Goal: Task Accomplishment & Management: Complete application form

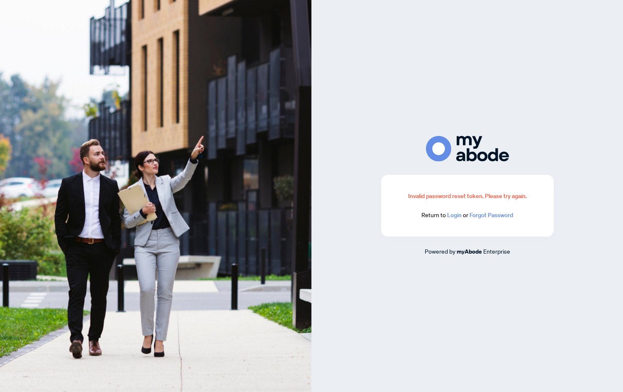
click at [455, 216] on link "Login" at bounding box center [454, 214] width 15 height 7
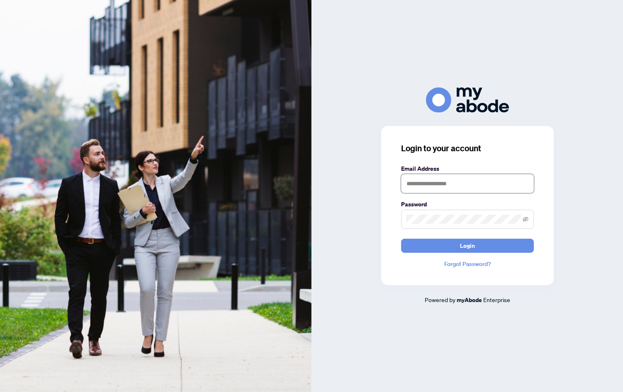
type input "**********"
click at [451, 242] on button "Login" at bounding box center [467, 246] width 133 height 14
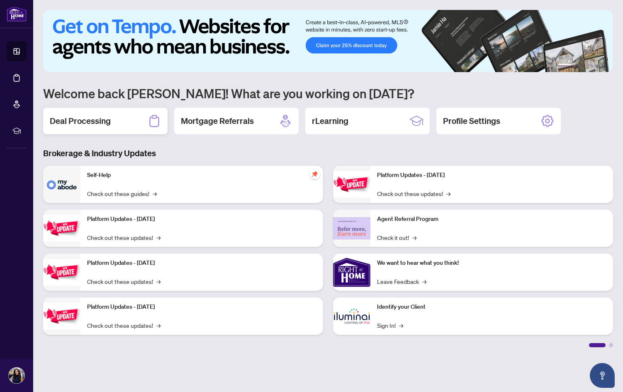
click at [98, 126] on h2 "Deal Processing" at bounding box center [80, 121] width 61 height 12
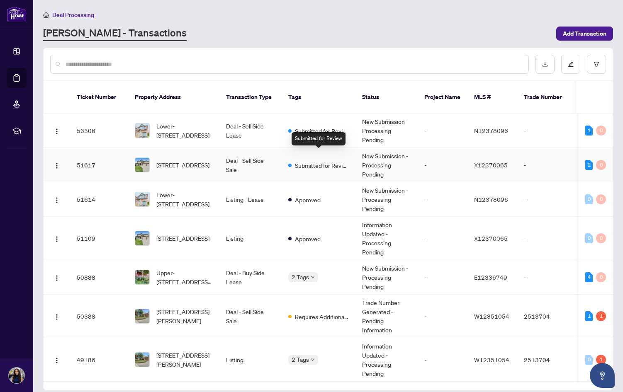
click at [336, 161] on span "Submitted for Review" at bounding box center [322, 165] width 54 height 9
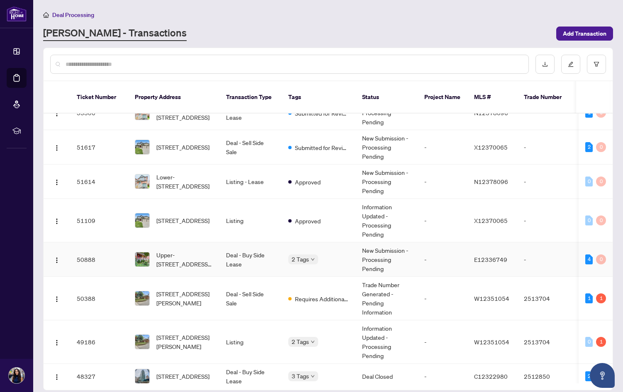
scroll to position [19, 0]
click at [311, 294] on span "Requires Additional Docs" at bounding box center [322, 298] width 54 height 9
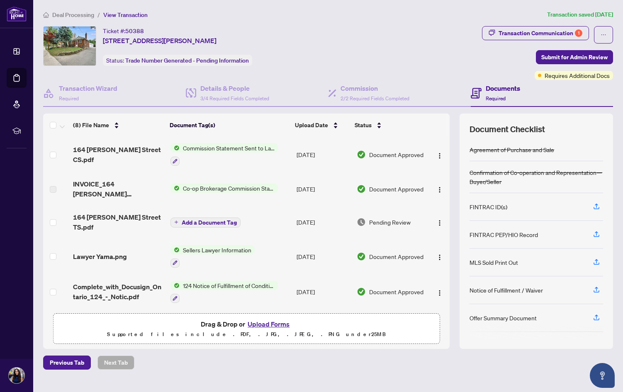
scroll to position [4, 0]
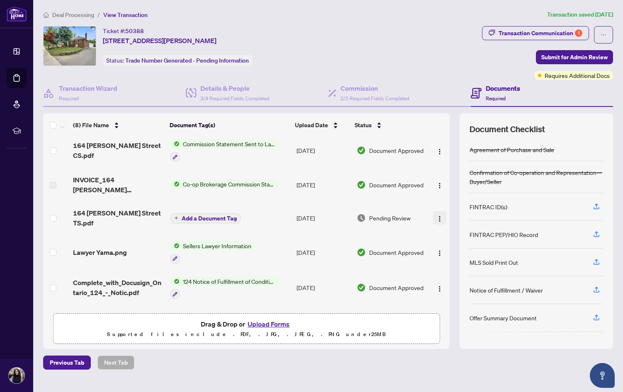
click at [437, 216] on img "button" at bounding box center [439, 219] width 7 height 7
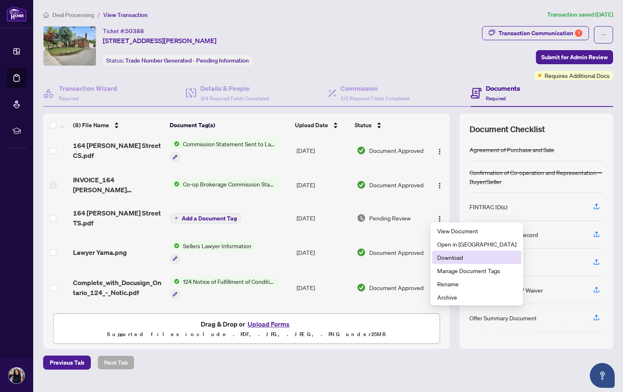
click at [447, 257] on span "Download" at bounding box center [476, 257] width 79 height 9
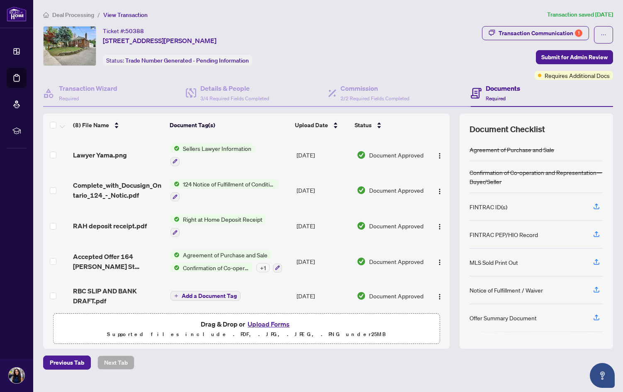
scroll to position [0, 0]
click at [81, 14] on span "Deal Processing" at bounding box center [73, 14] width 42 height 7
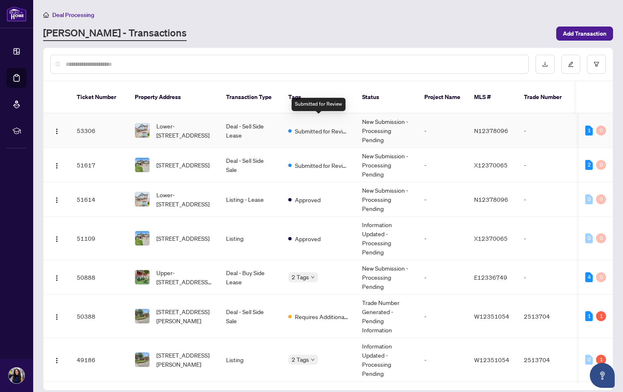
click at [314, 126] on span "Submitted for Review" at bounding box center [322, 130] width 54 height 9
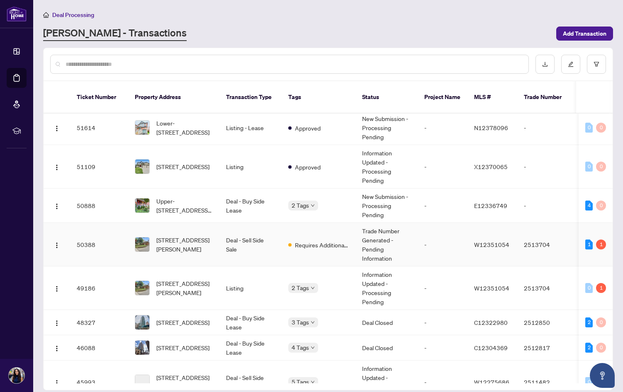
scroll to position [73, 0]
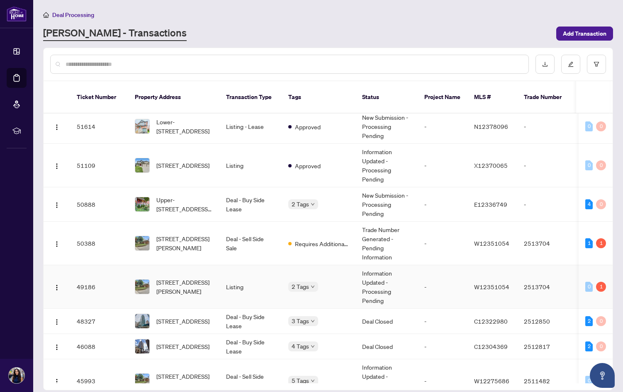
click at [272, 279] on td "Listing" at bounding box center [250, 287] width 62 height 44
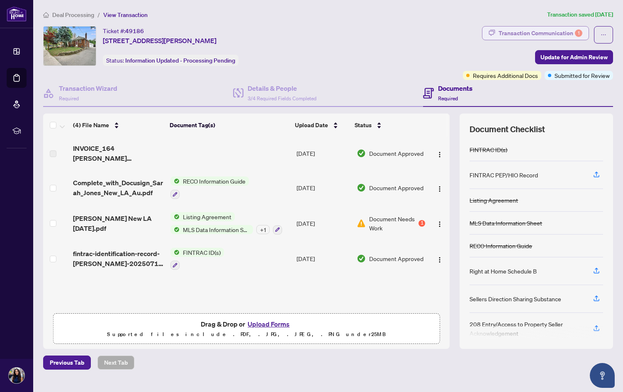
click at [543, 34] on div "Transaction Communication 1" at bounding box center [540, 33] width 84 height 13
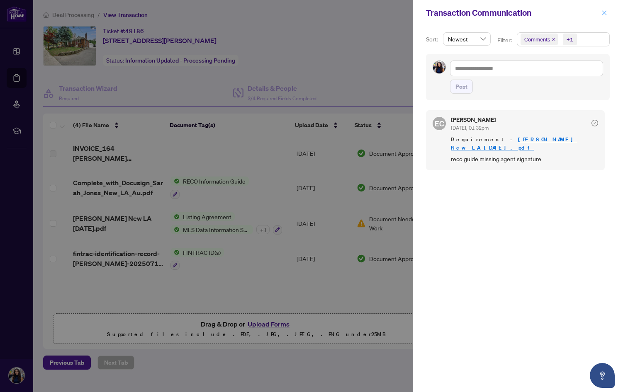
click at [604, 13] on icon "close" at bounding box center [604, 12] width 5 height 5
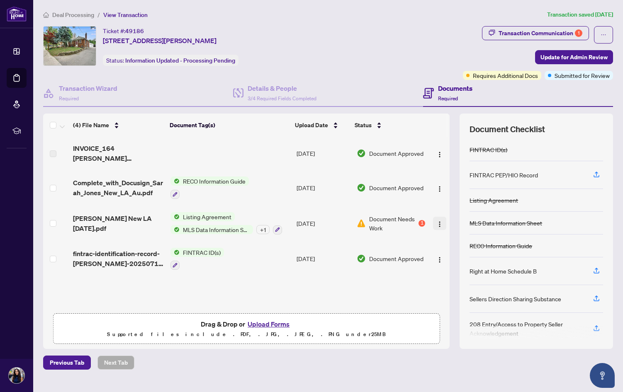
click at [437, 226] on img "button" at bounding box center [439, 224] width 7 height 7
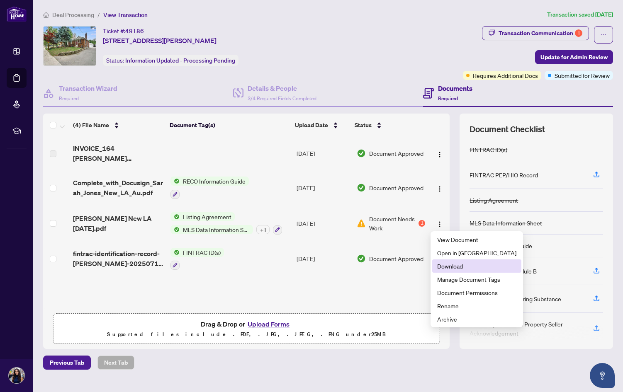
click at [461, 267] on span "Download" at bounding box center [476, 266] width 79 height 9
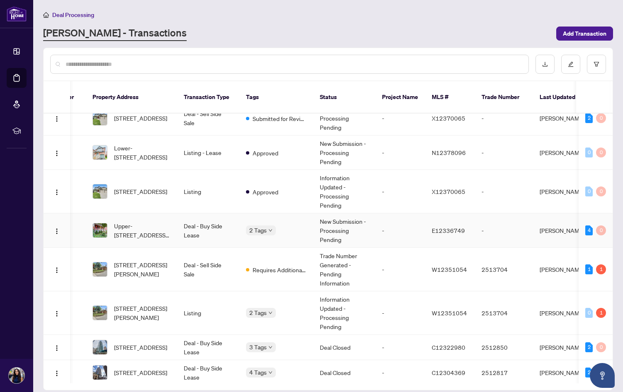
scroll to position [51, 42]
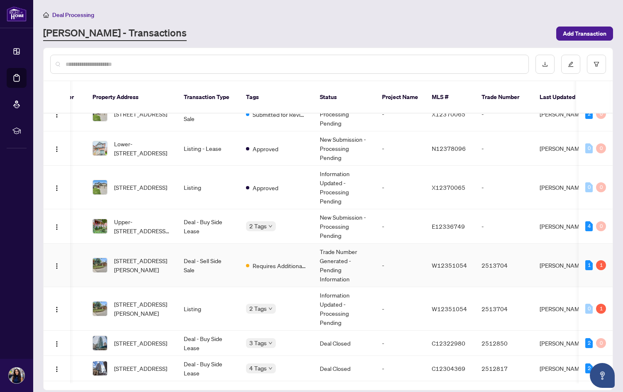
click at [211, 259] on td "Deal - Sell Side Sale" at bounding box center [208, 266] width 62 height 44
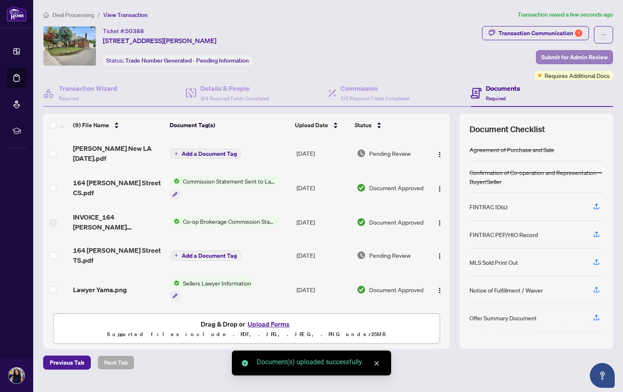
click at [568, 57] on span "Submit for Admin Review" at bounding box center [574, 57] width 66 height 13
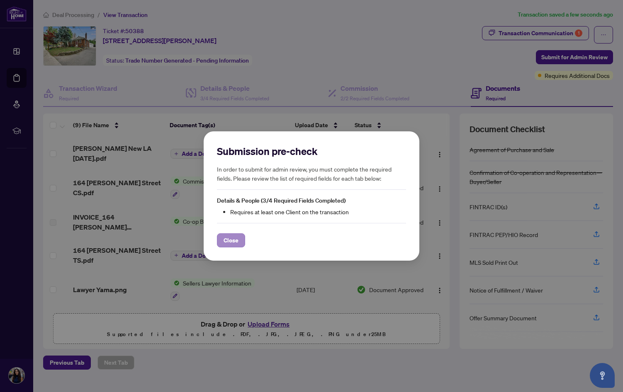
click at [232, 242] on span "Close" at bounding box center [230, 240] width 15 height 13
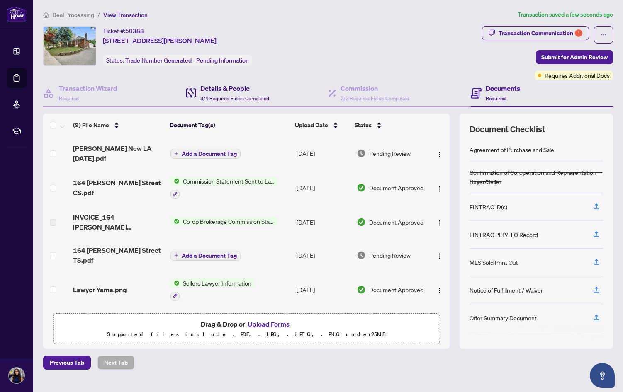
click at [248, 92] on h4 "Details & People" at bounding box center [234, 88] width 69 height 10
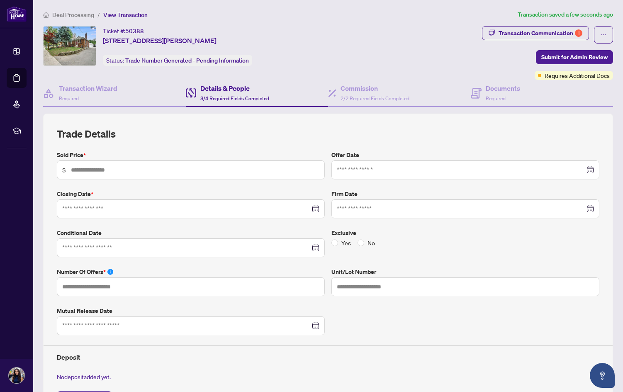
type input "*******"
type input "*"
type input "**********"
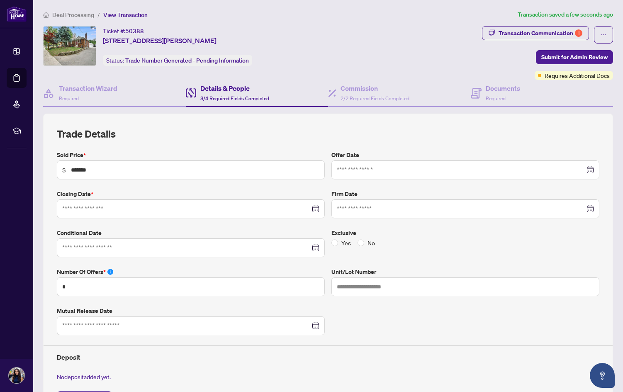
type input "**********"
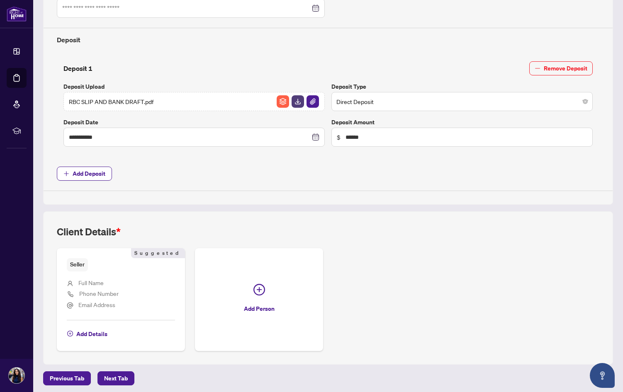
scroll to position [317, 0]
click at [89, 333] on span "Add Details" at bounding box center [91, 334] width 31 height 13
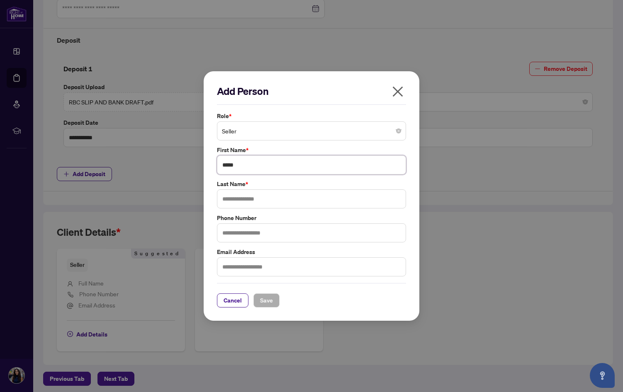
type input "*****"
click at [267, 302] on span "Save" at bounding box center [266, 300] width 13 height 13
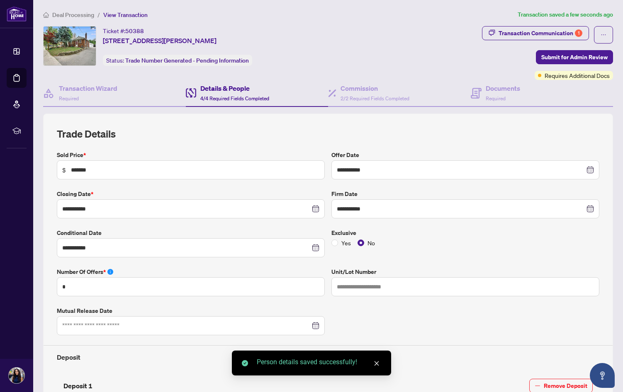
scroll to position [0, 0]
click at [555, 59] on span "Submit for Admin Review" at bounding box center [574, 57] width 66 height 13
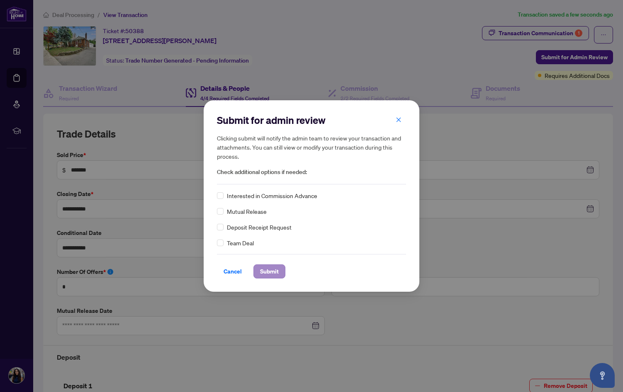
click at [275, 272] on span "Submit" at bounding box center [269, 271] width 19 height 13
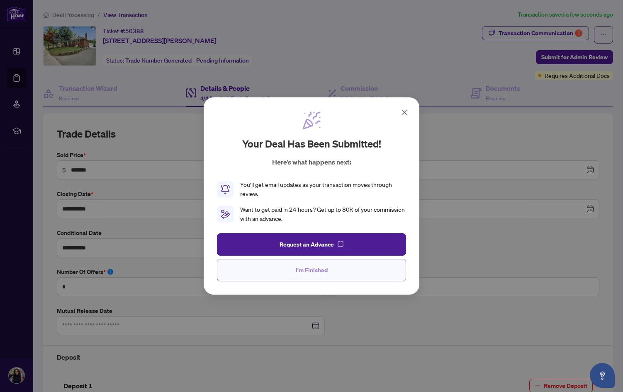
click at [350, 273] on button "I'm Finished" at bounding box center [311, 270] width 189 height 22
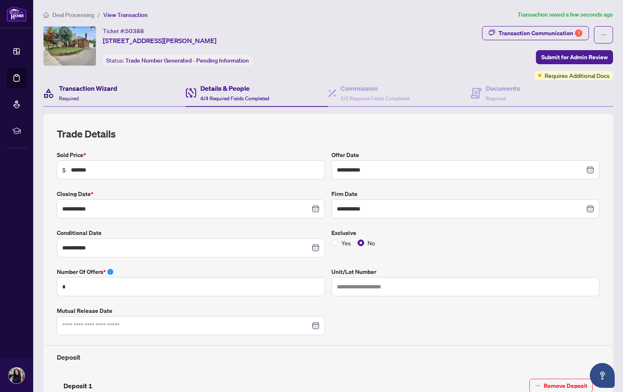
click at [90, 92] on h4 "Transaction Wizard" at bounding box center [88, 88] width 58 height 10
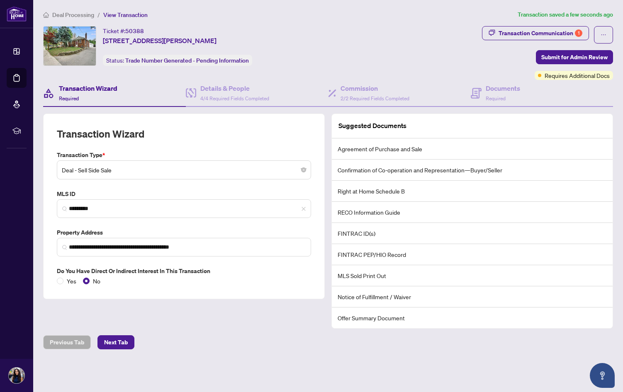
click at [72, 14] on span "Deal Processing" at bounding box center [73, 14] width 42 height 7
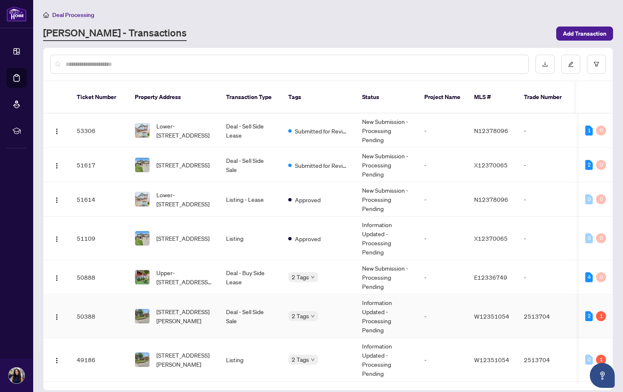
click at [342, 311] on div "2 Tags" at bounding box center [318, 316] width 61 height 10
click at [351, 305] on td "2 Tags" at bounding box center [319, 317] width 74 height 44
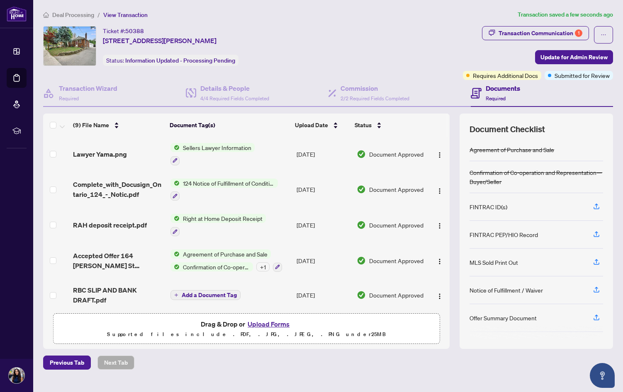
scroll to position [135, 0]
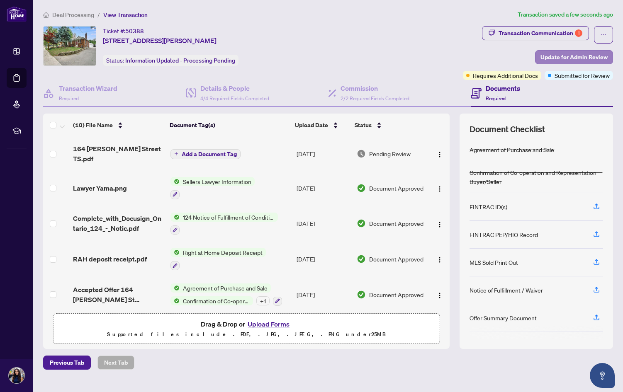
click at [567, 58] on span "Update for Admin Review" at bounding box center [573, 57] width 67 height 13
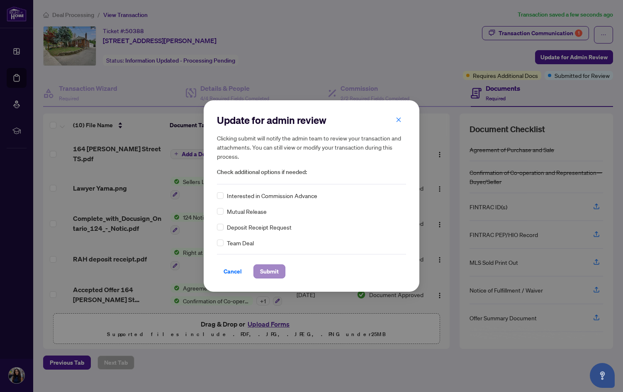
click at [279, 270] on button "Submit" at bounding box center [269, 272] width 32 height 14
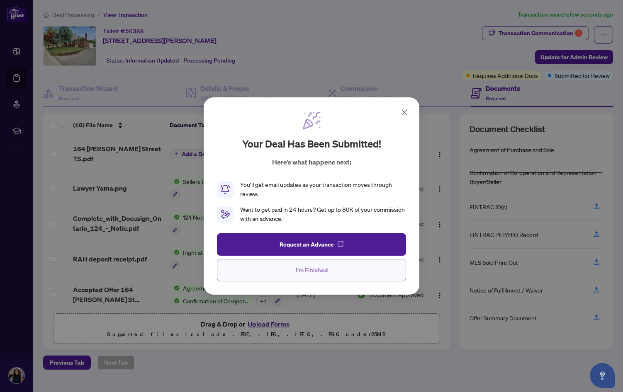
click at [298, 275] on span "I'm Finished" at bounding box center [312, 270] width 32 height 13
